Goal: Transaction & Acquisition: Book appointment/travel/reservation

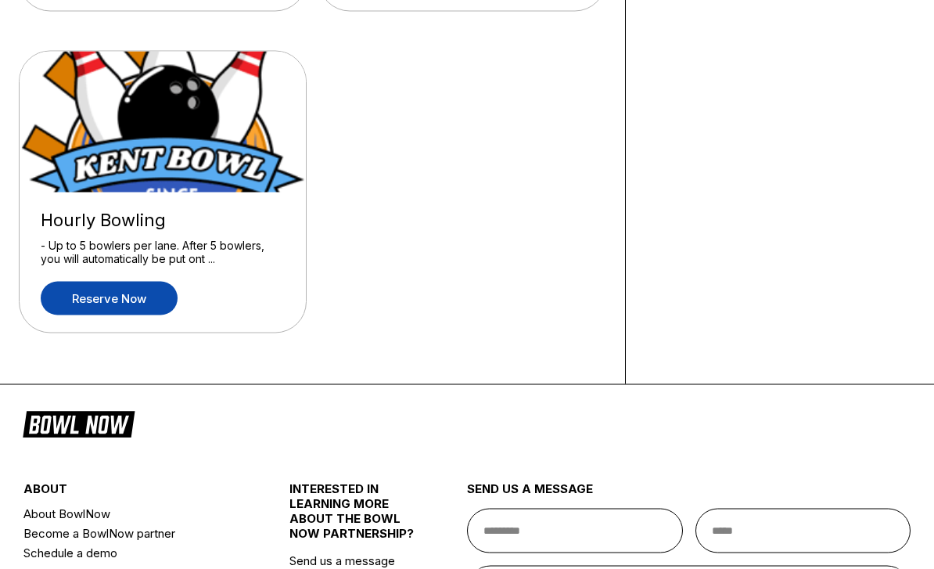
scroll to position [441, 0]
click at [69, 286] on link "Reserve now" at bounding box center [109, 298] width 137 height 34
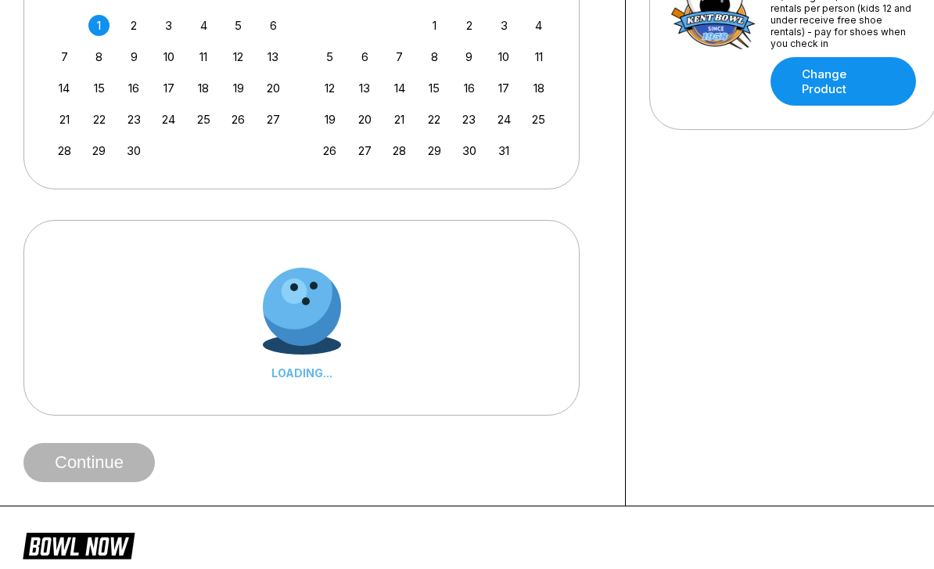
scroll to position [0, 0]
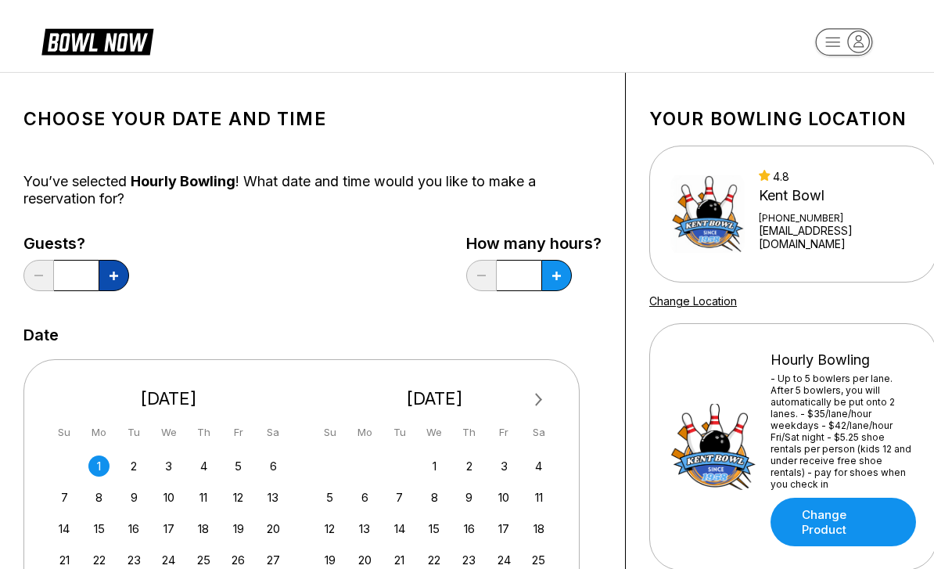
click at [107, 286] on button at bounding box center [114, 275] width 31 height 31
type input "*"
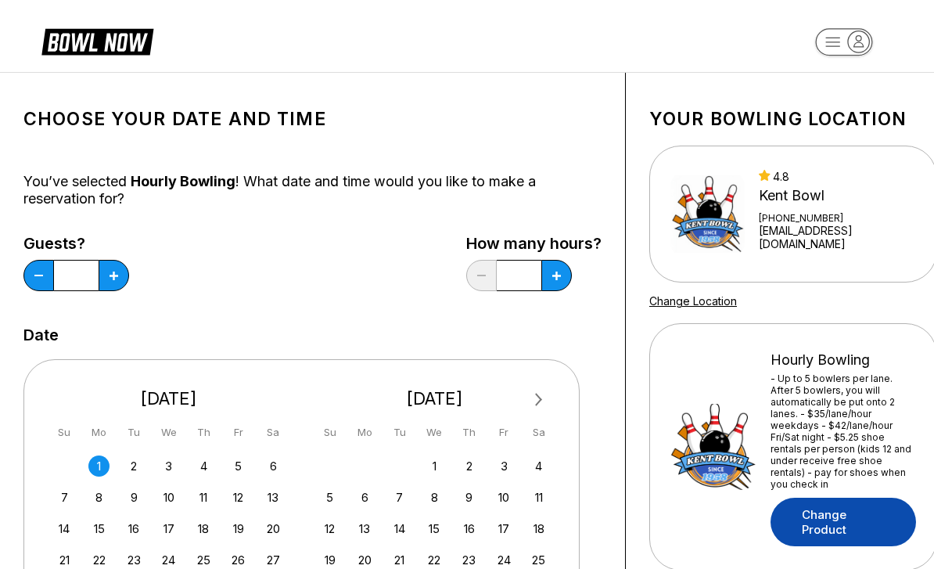
click at [855, 518] on link "Change Product" at bounding box center [844, 522] width 146 height 49
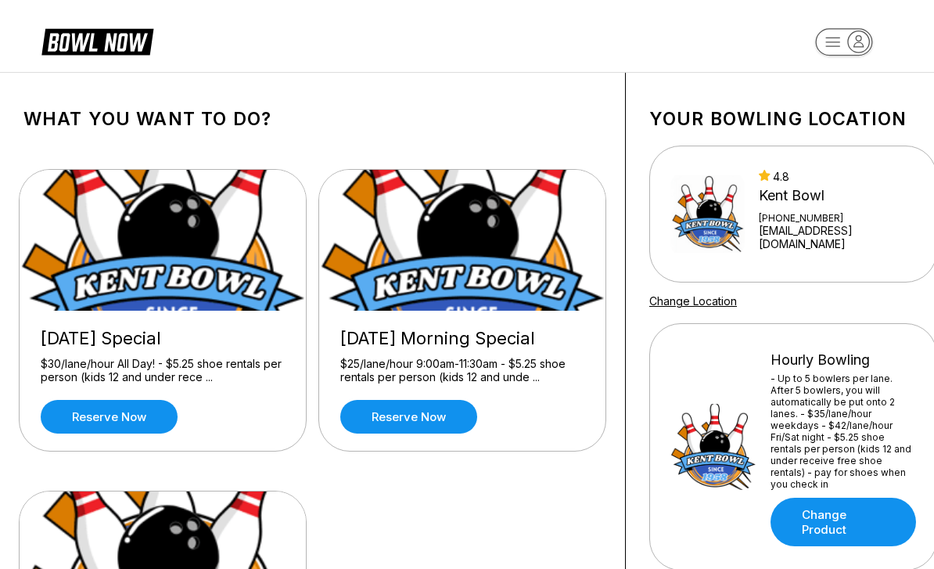
click at [861, 190] on div "4.8 Kent Bowl +12538523550 kentbowl@kentbowl.net" at bounding box center [837, 214] width 157 height 88
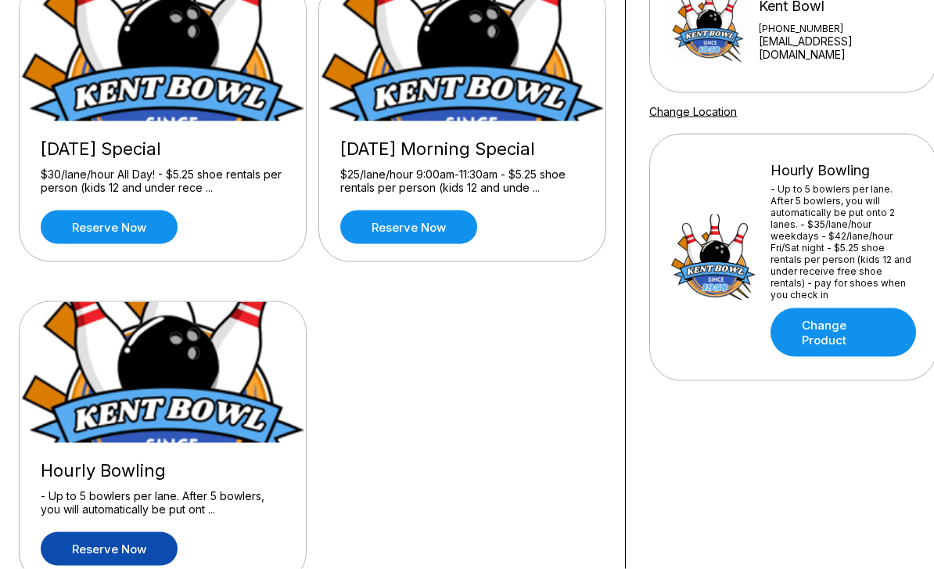
scroll to position [190, 0]
click at [78, 542] on link "Reserve now" at bounding box center [109, 548] width 137 height 34
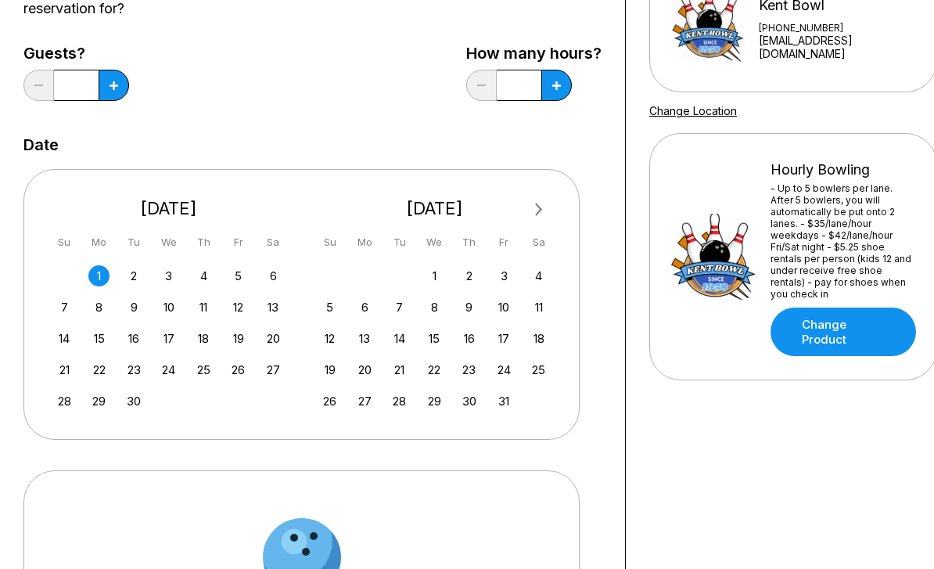
scroll to position [0, 0]
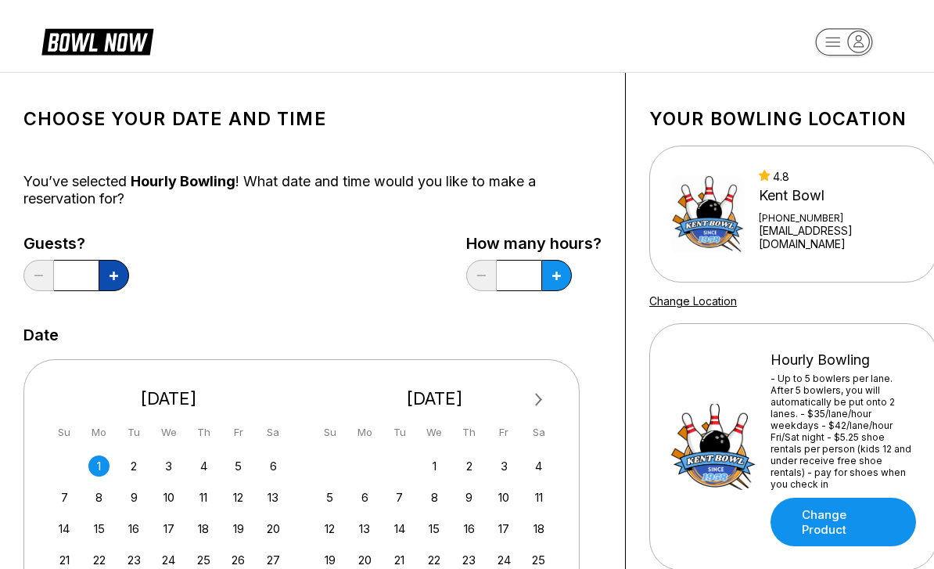
click at [108, 269] on button at bounding box center [114, 275] width 31 height 31
type input "*"
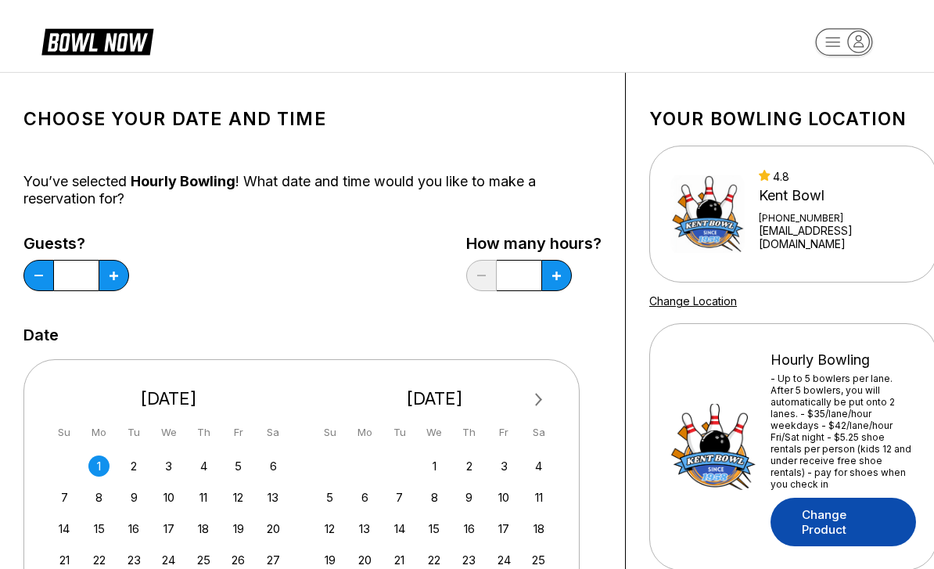
click at [839, 517] on link "Change Product" at bounding box center [844, 522] width 146 height 49
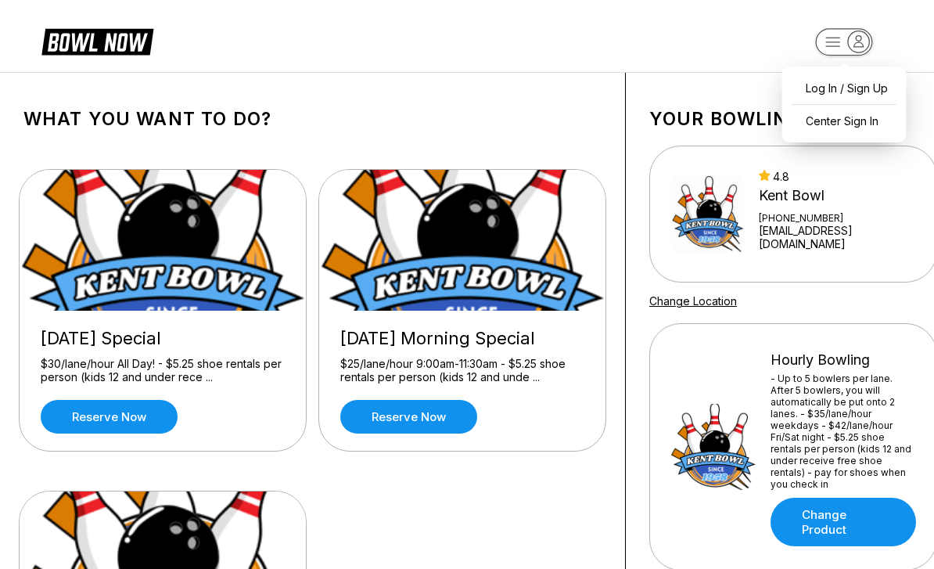
scroll to position [0, 1]
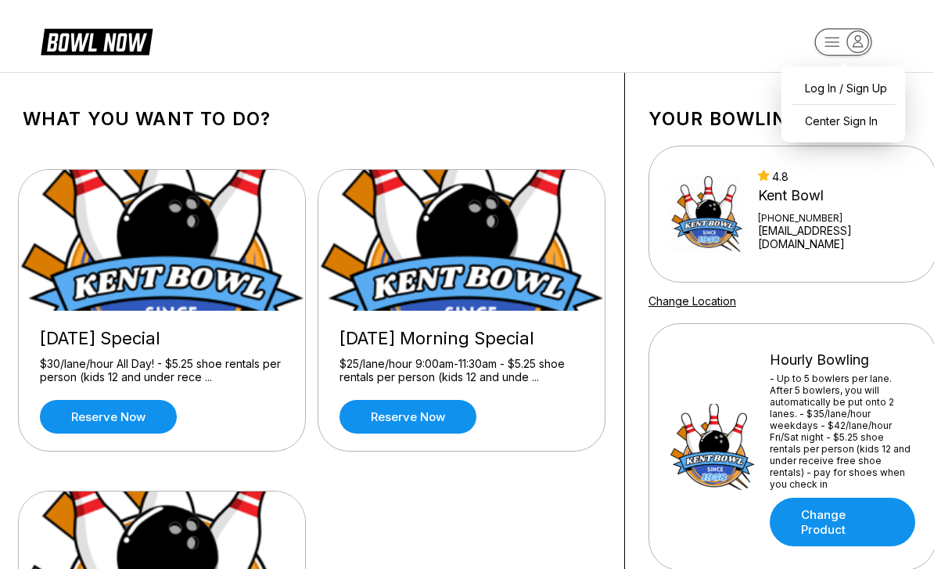
click at [744, 225] on img at bounding box center [707, 214] width 74 height 86
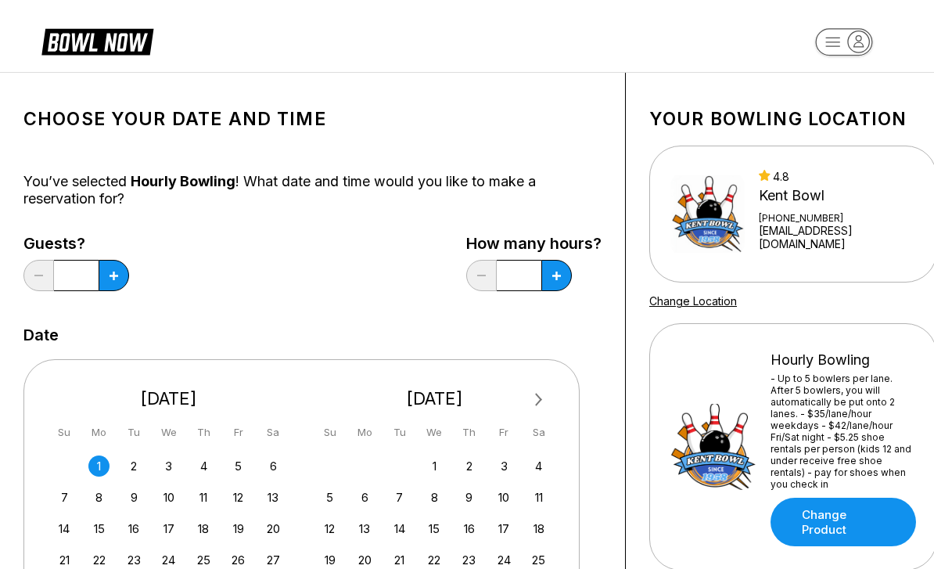
scroll to position [240, 0]
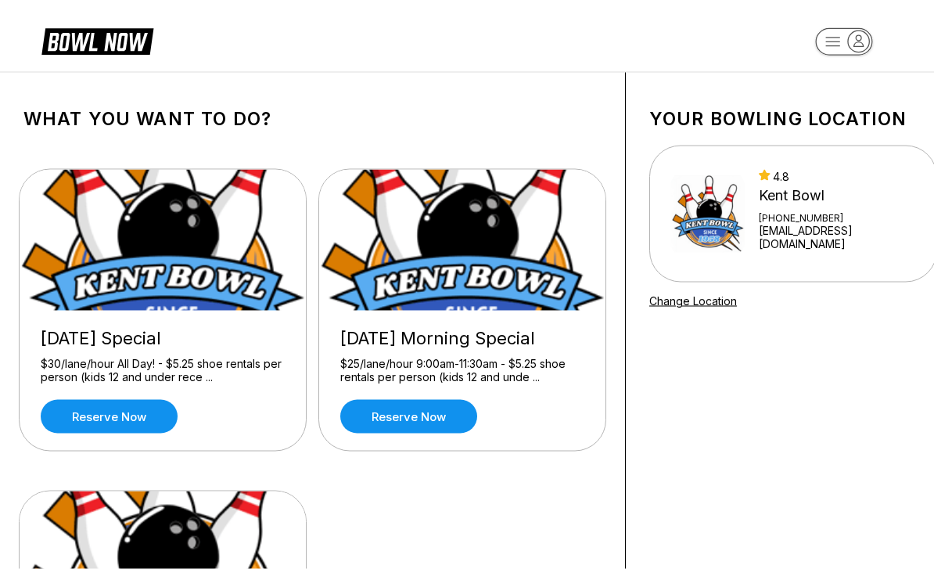
scroll to position [37, 0]
